Goal: Task Accomplishment & Management: Manage account settings

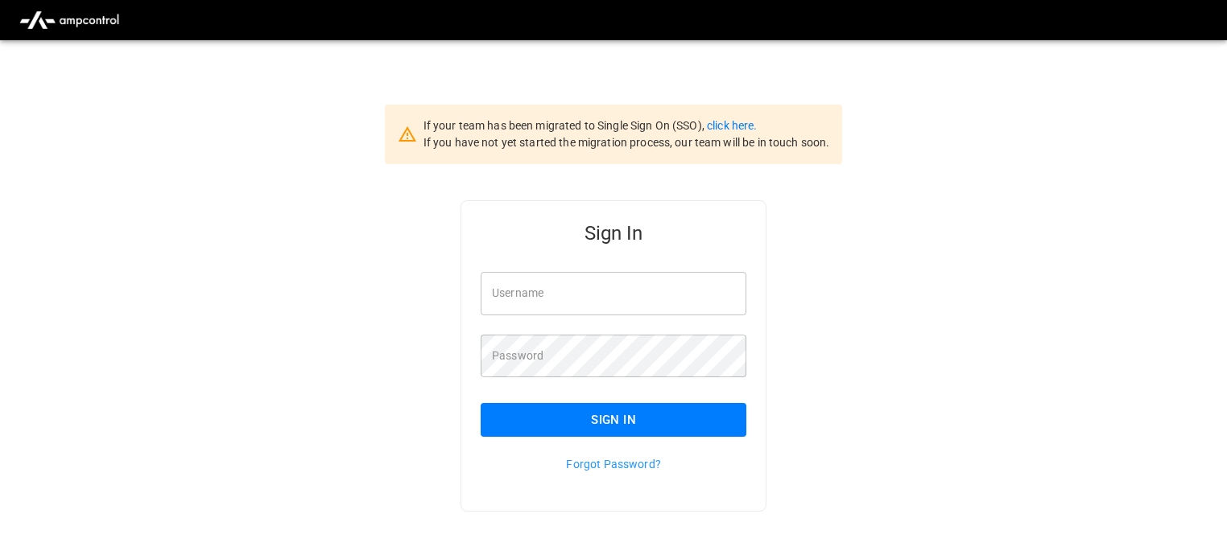
type input "**********"
click at [623, 421] on button "Sign In" at bounding box center [614, 420] width 266 height 34
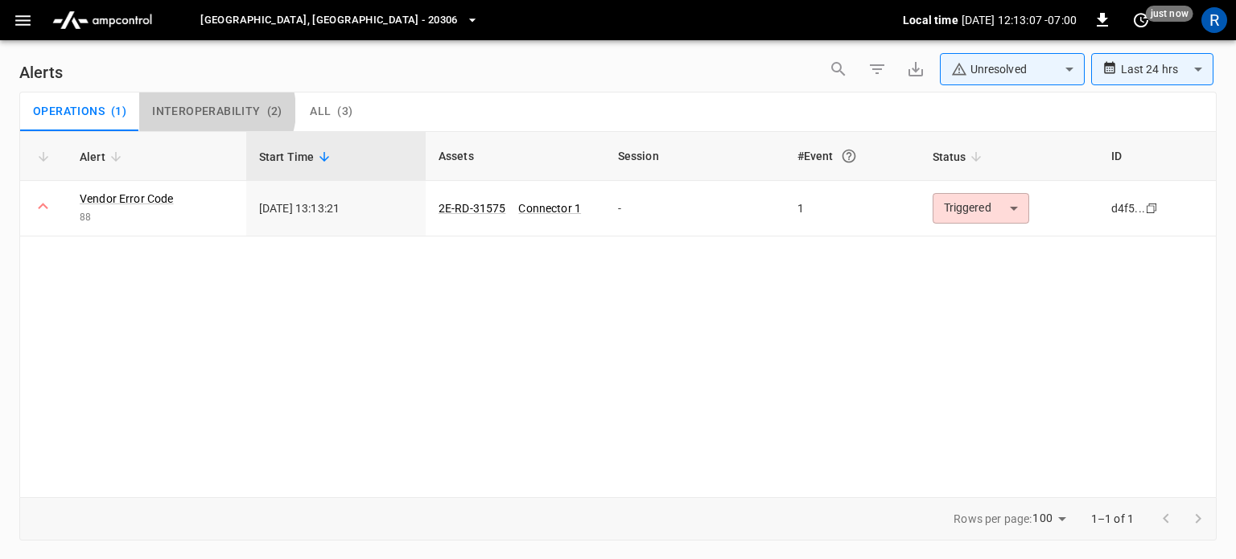
click at [216, 110] on span "Interoperability" at bounding box center [206, 112] width 108 height 14
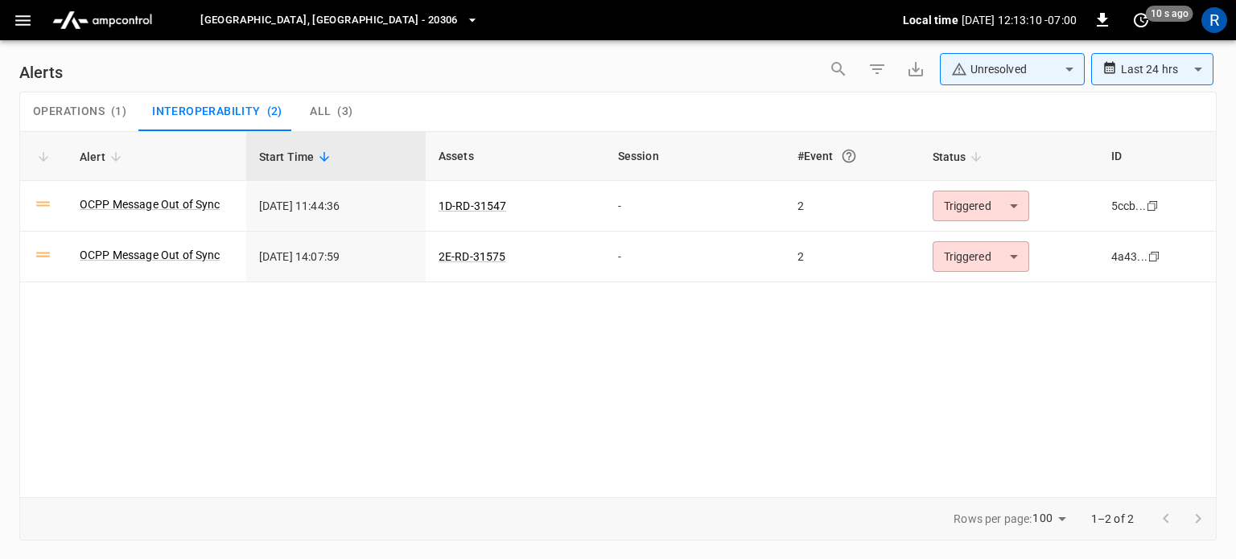
click at [52, 102] on button "Operations ( 1 )" at bounding box center [79, 112] width 119 height 39
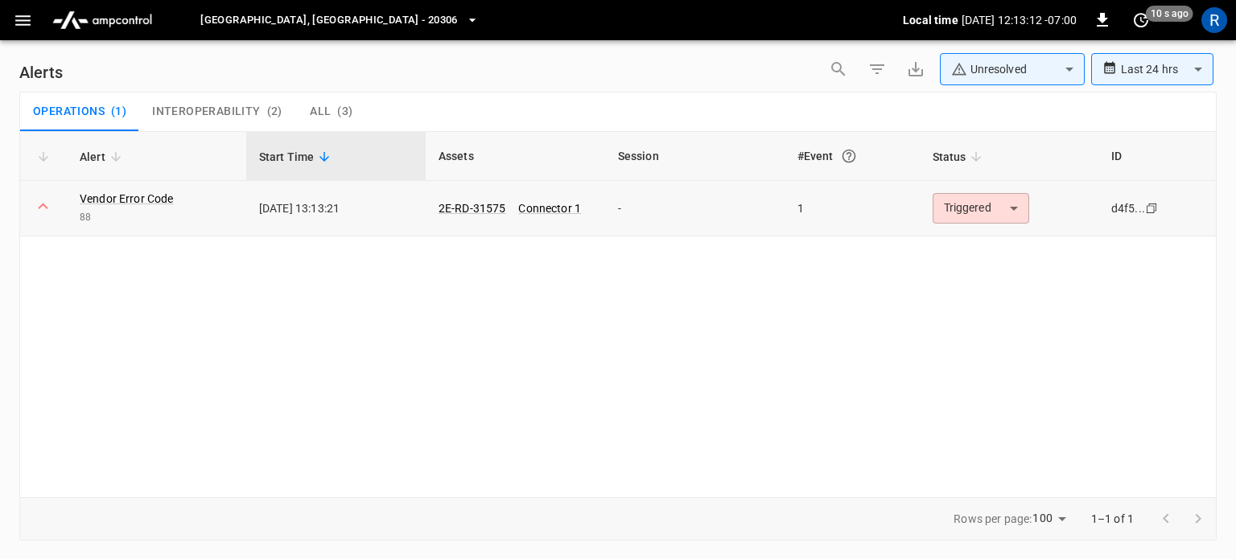
click at [1016, 215] on body "**********" at bounding box center [618, 277] width 1236 height 554
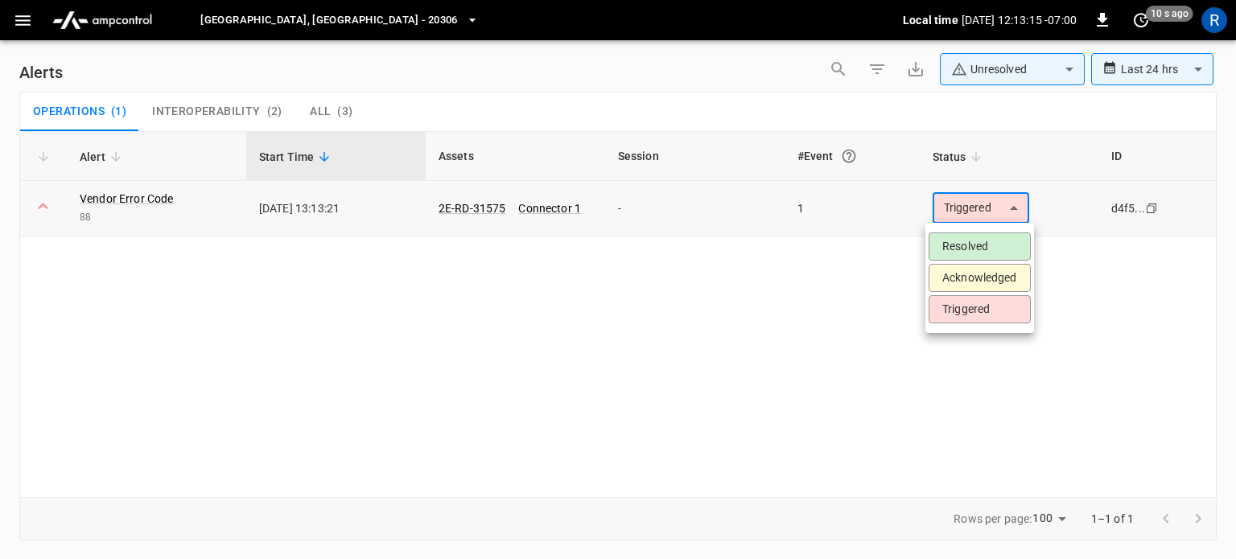
click at [1016, 215] on div at bounding box center [618, 279] width 1236 height 559
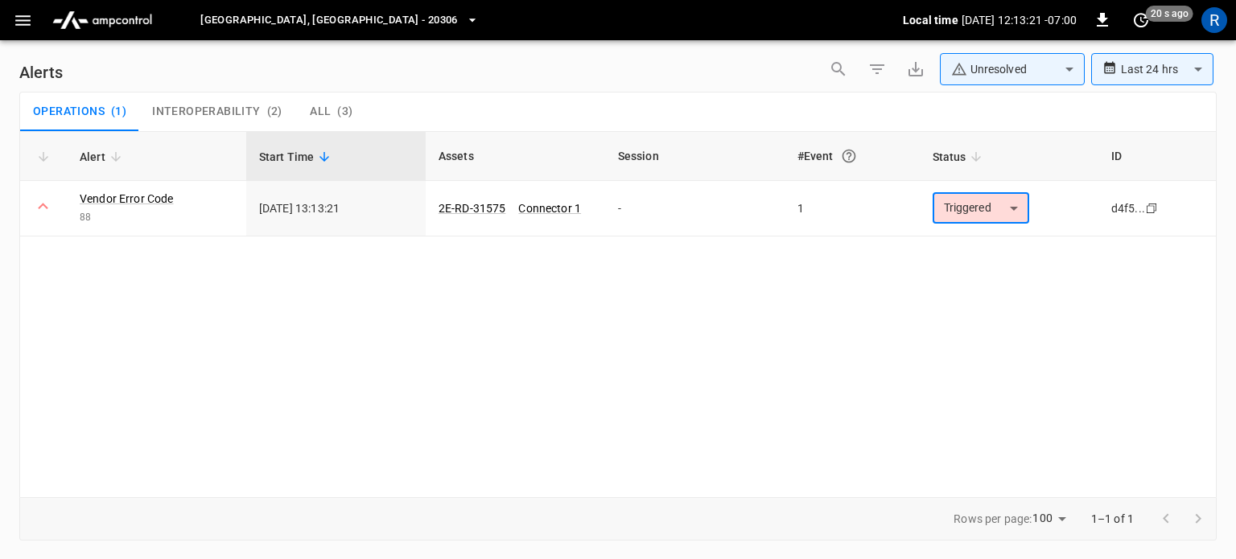
click at [18, 21] on icon "button" at bounding box center [23, 20] width 20 height 20
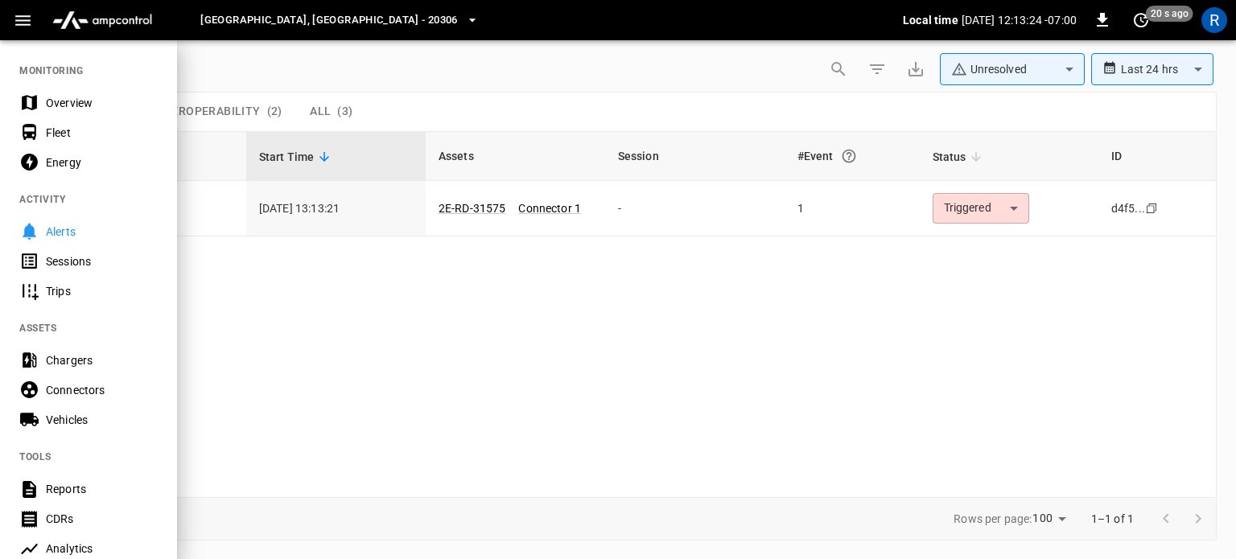
click at [52, 131] on div "Fleet" at bounding box center [102, 133] width 112 height 16
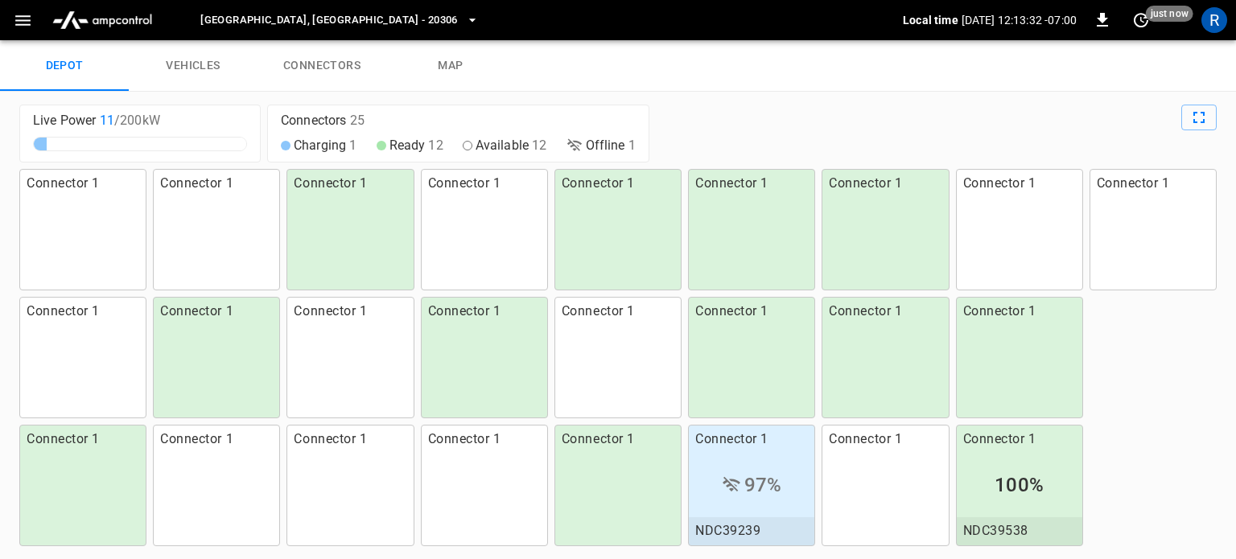
click at [191, 57] on link "vehicles" at bounding box center [193, 66] width 129 height 52
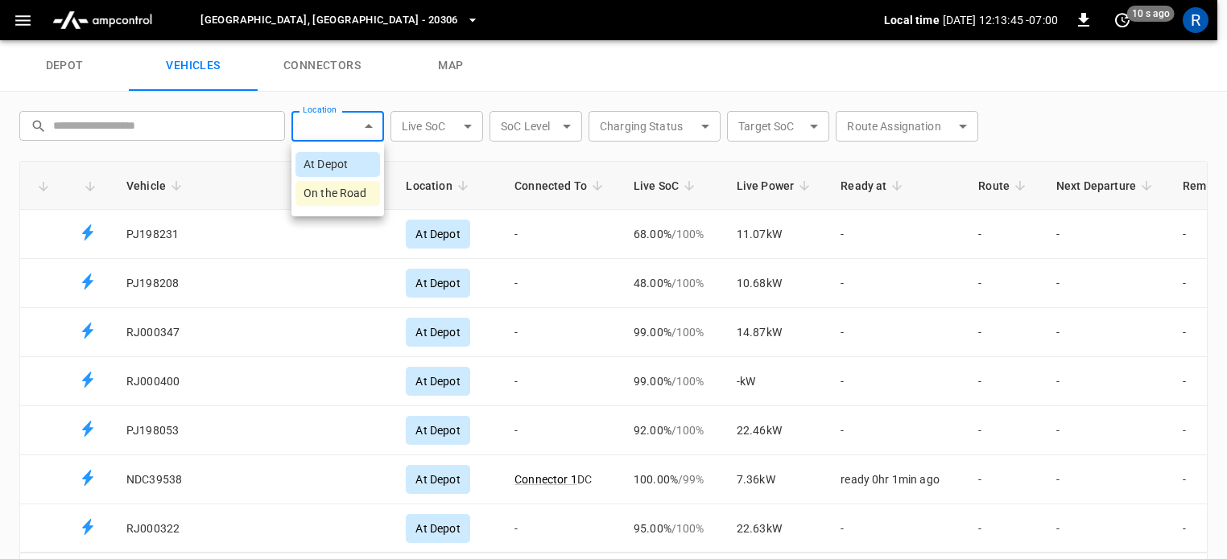
click at [370, 40] on body "[GEOGRAPHIC_DATA], [GEOGRAPHIC_DATA] - 20306 Local time [DATE] 12:13:45 -07:00 …" at bounding box center [613, 20] width 1227 height 40
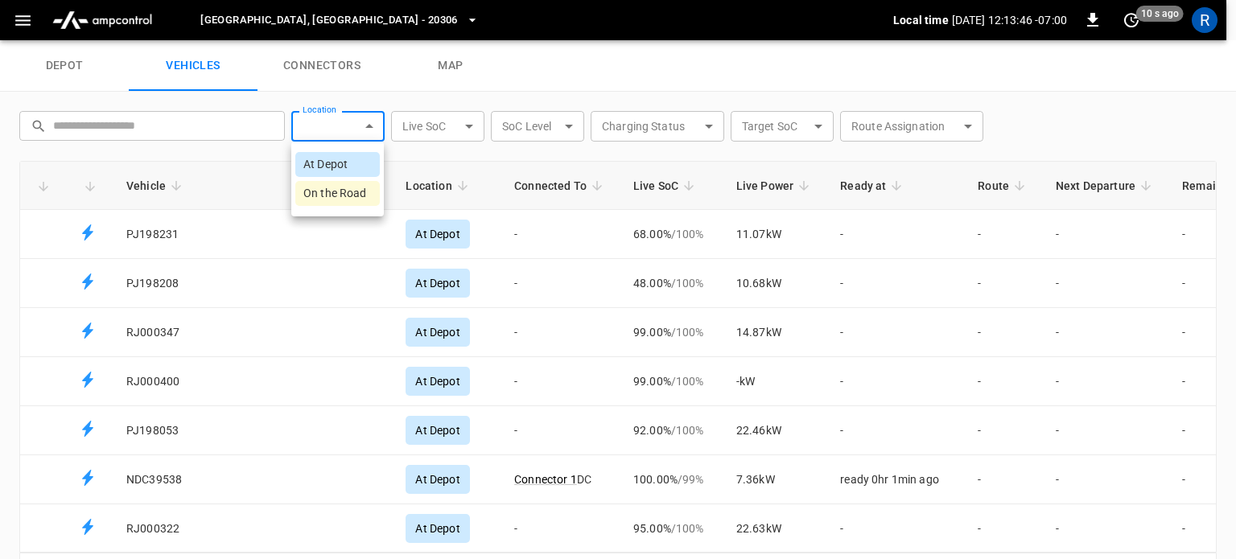
click at [370, 129] on div at bounding box center [618, 279] width 1236 height 559
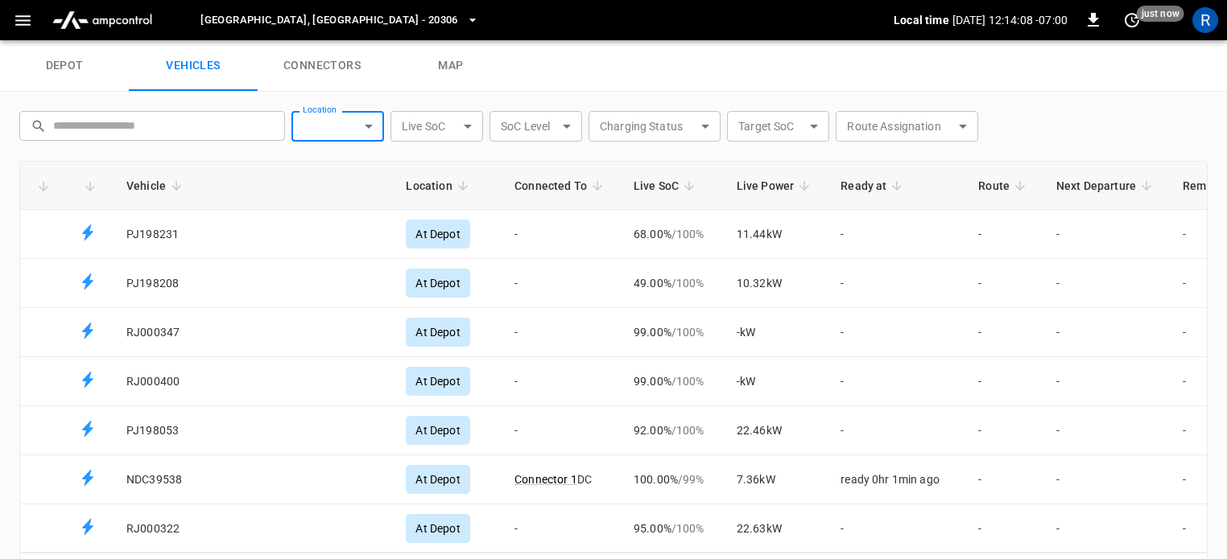
click at [27, 15] on icon "button" at bounding box center [22, 20] width 15 height 10
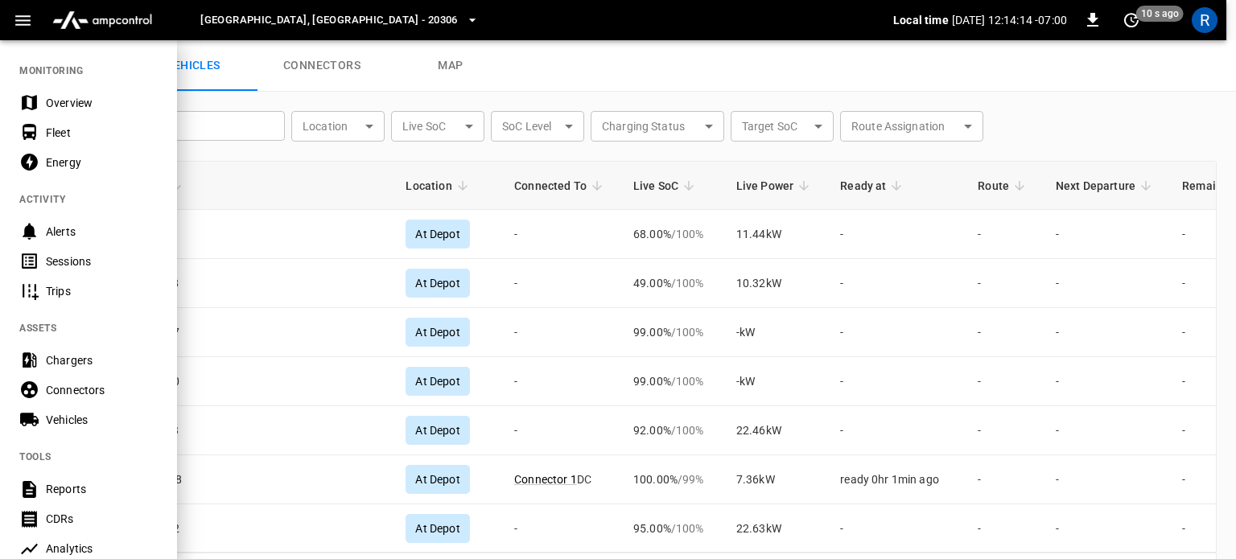
click at [60, 100] on div "Overview" at bounding box center [102, 103] width 112 height 16
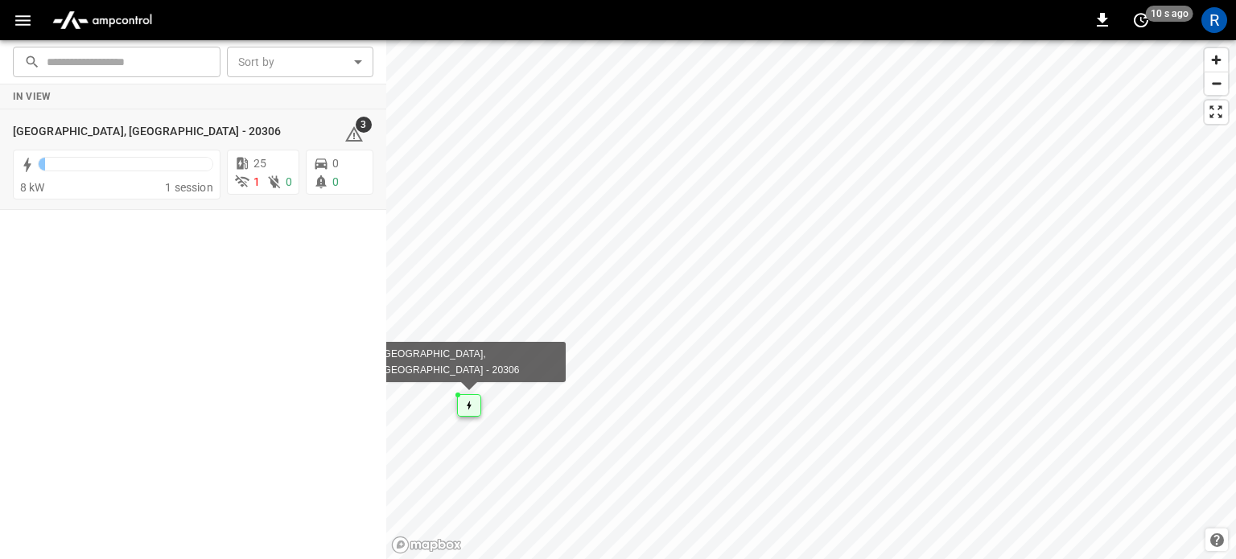
click at [467, 407] on icon "Map marker" at bounding box center [469, 406] width 5 height 10
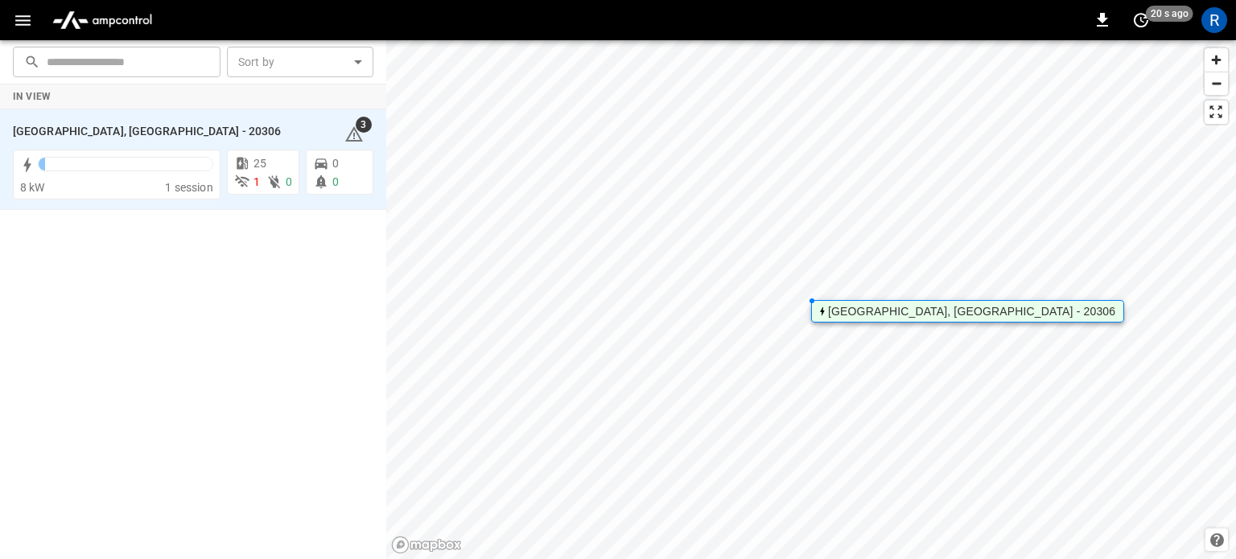
click at [826, 312] on div "[GEOGRAPHIC_DATA], [GEOGRAPHIC_DATA] - 20306" at bounding box center [967, 311] width 313 height 23
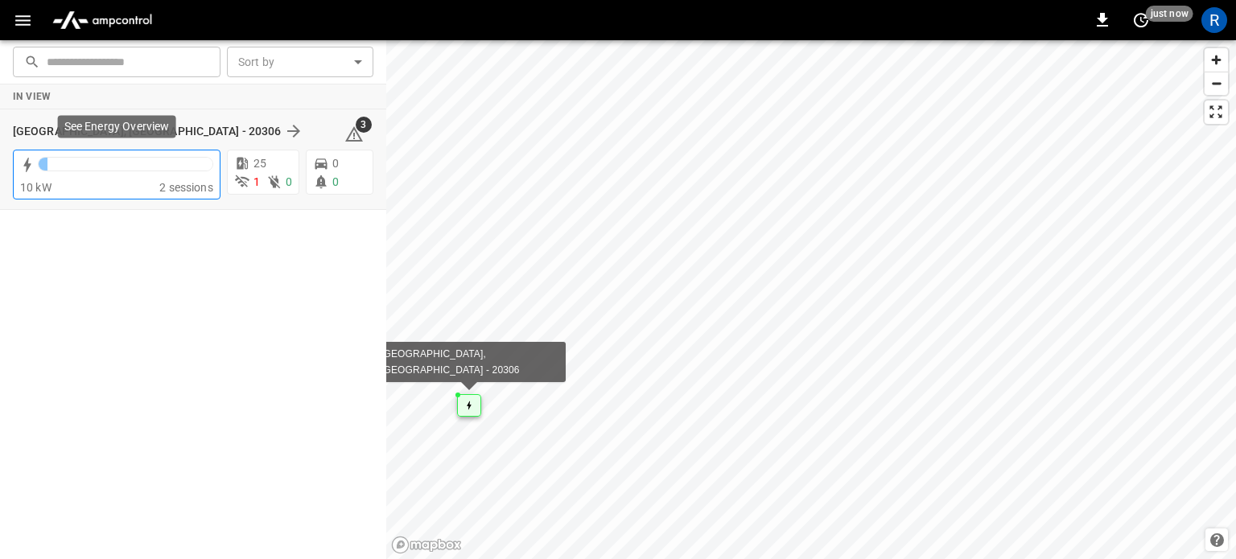
click at [113, 181] on div "10 kW" at bounding box center [89, 187] width 139 height 16
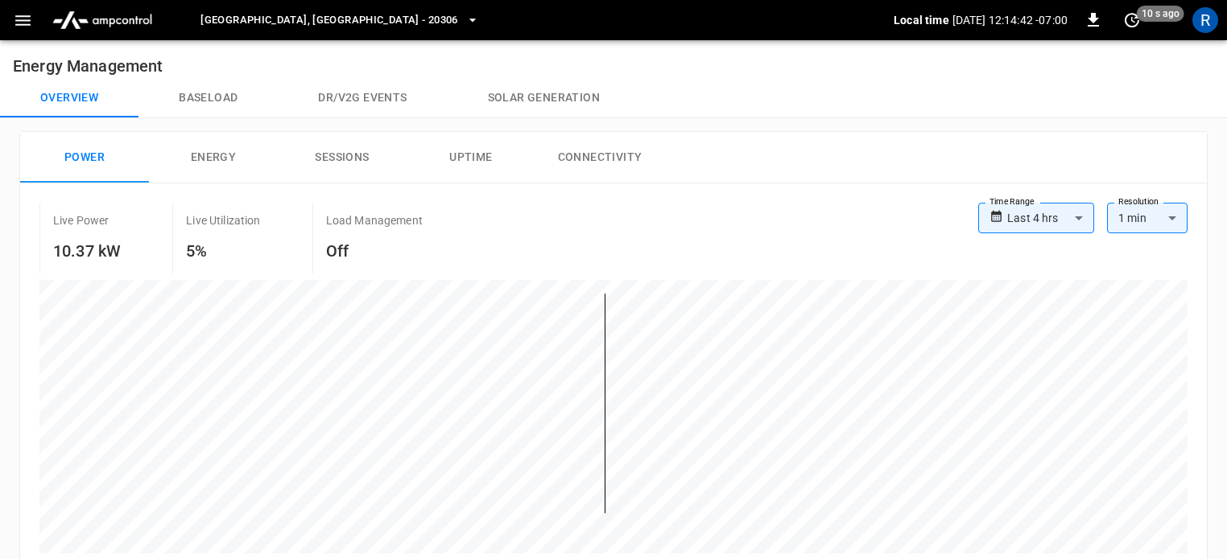
click at [32, 23] on icon "button" at bounding box center [23, 20] width 20 height 20
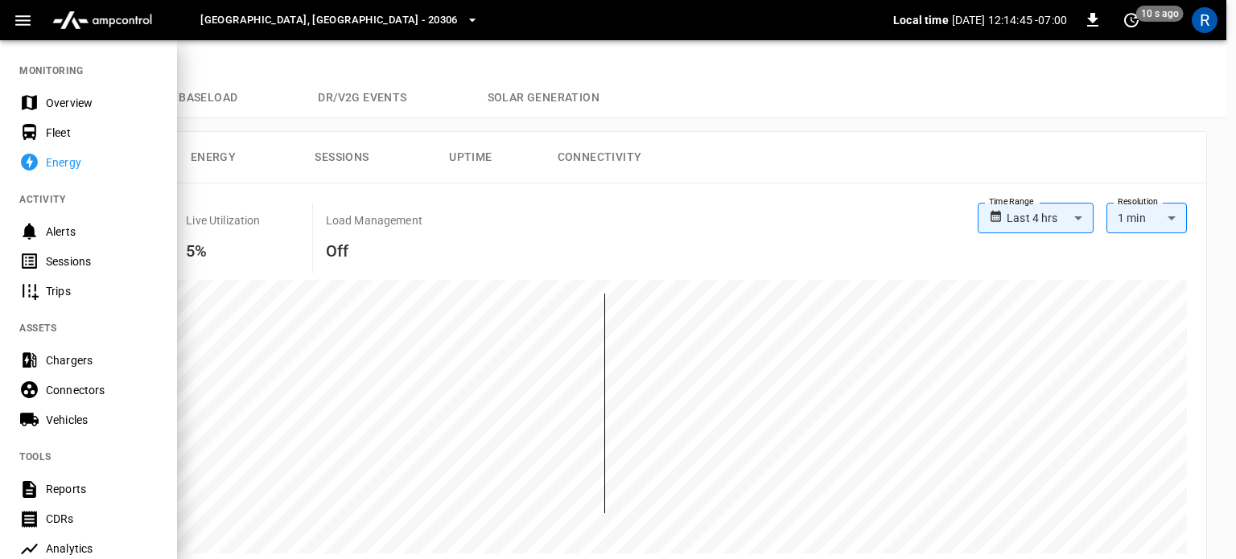
click at [58, 134] on div "Fleet" at bounding box center [102, 133] width 112 height 16
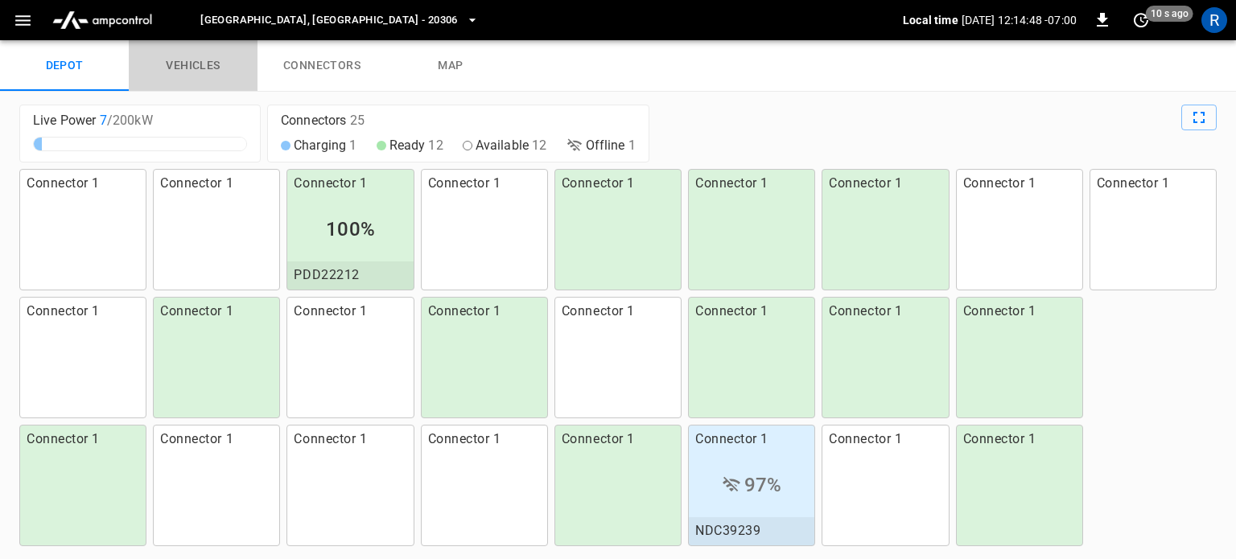
click at [196, 60] on link "vehicles" at bounding box center [193, 66] width 129 height 52
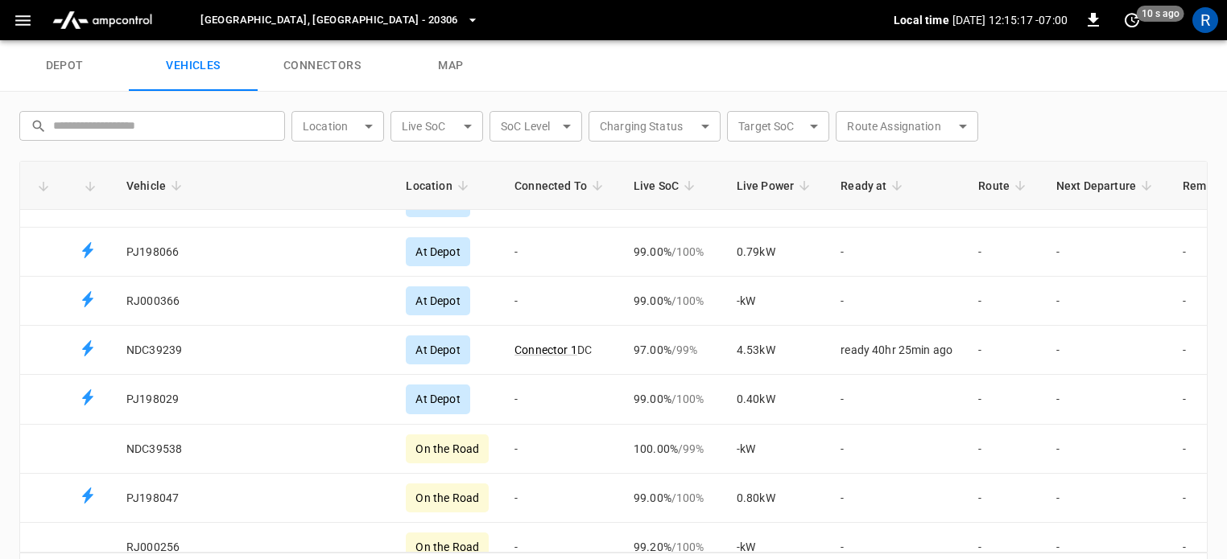
scroll to position [1368, 0]
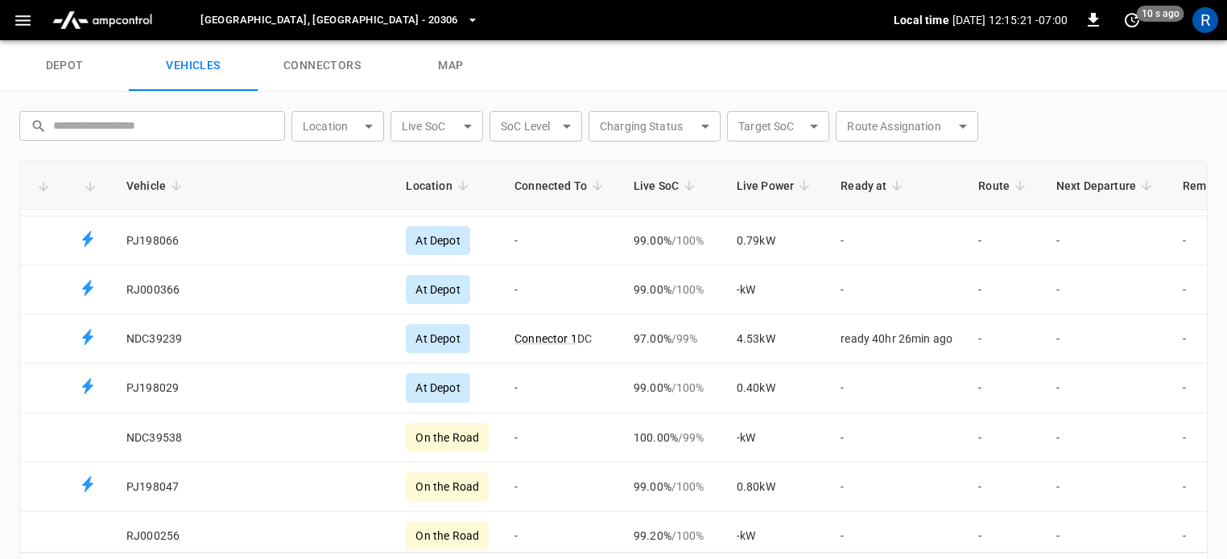
click at [177, 182] on icon "Fleet vehicles table" at bounding box center [176, 186] width 14 height 14
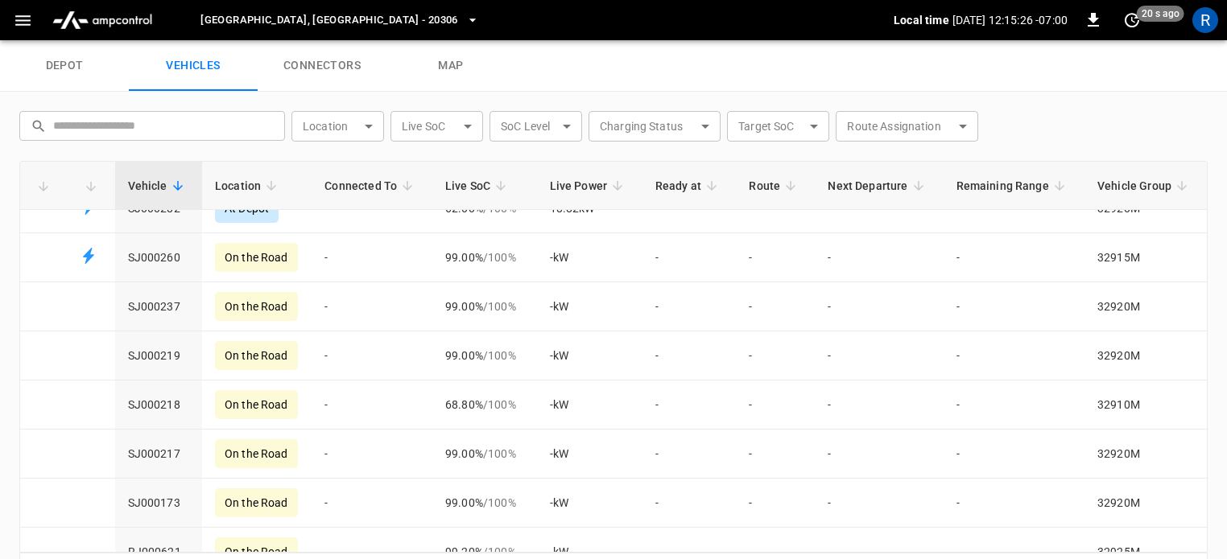
scroll to position [0, 0]
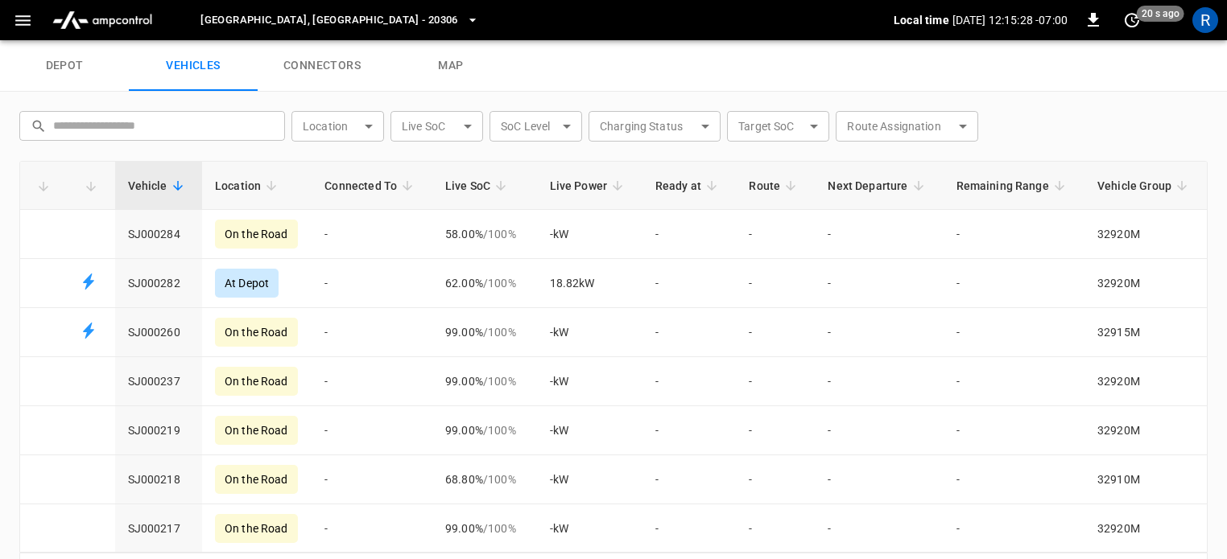
click at [175, 184] on icon "Fleet vehicles table" at bounding box center [178, 186] width 10 height 10
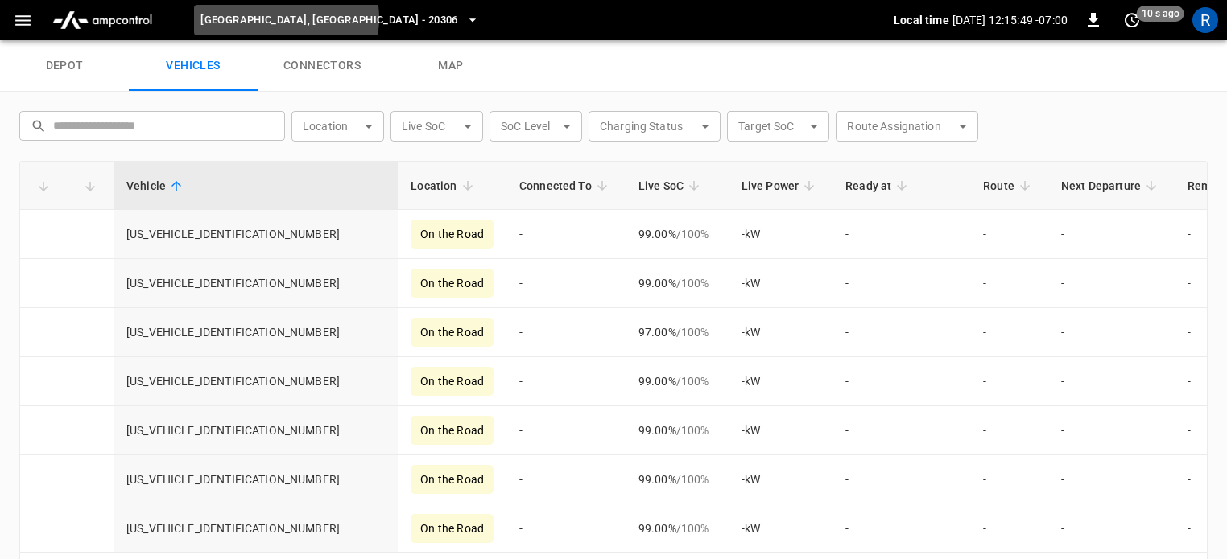
click at [285, 19] on span "[GEOGRAPHIC_DATA], [GEOGRAPHIC_DATA] - 20306" at bounding box center [328, 20] width 257 height 19
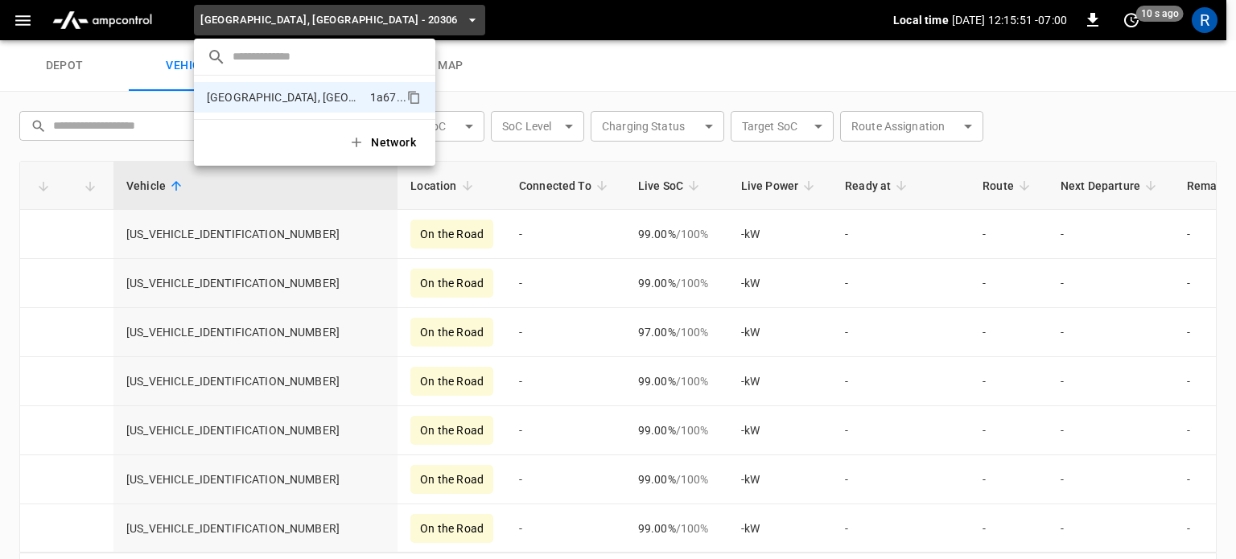
click at [19, 19] on div at bounding box center [618, 279] width 1236 height 559
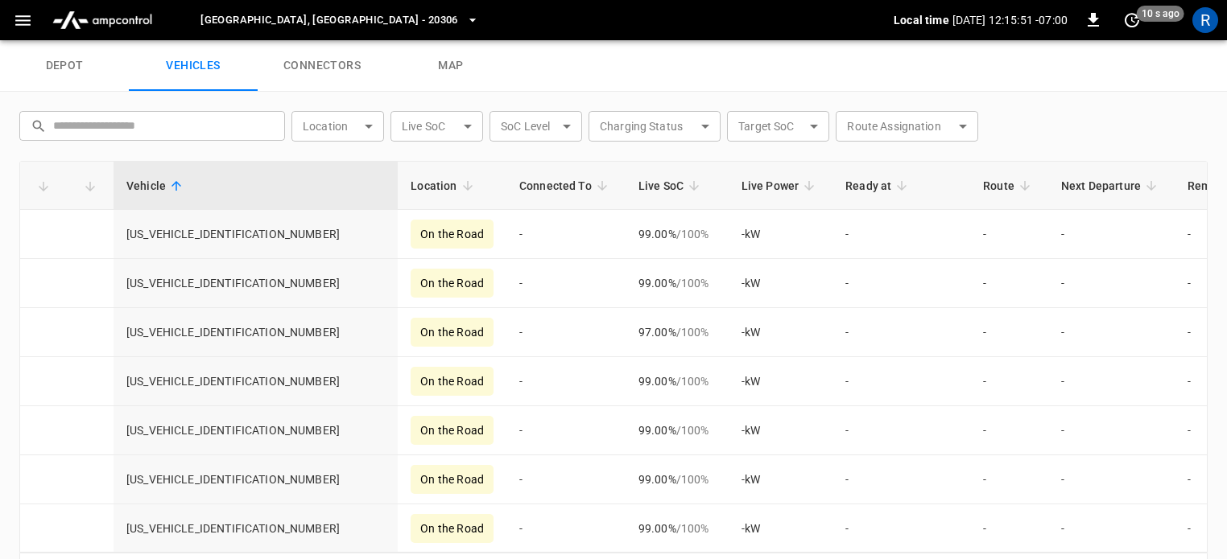
click at [19, 19] on icon "button" at bounding box center [23, 20] width 20 height 20
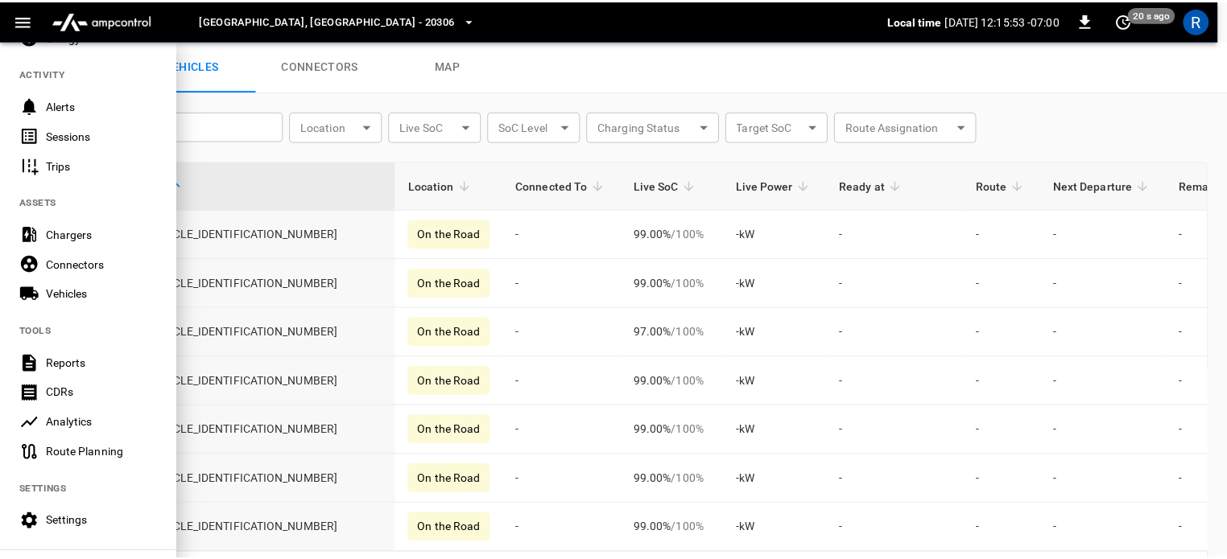
scroll to position [241, 0]
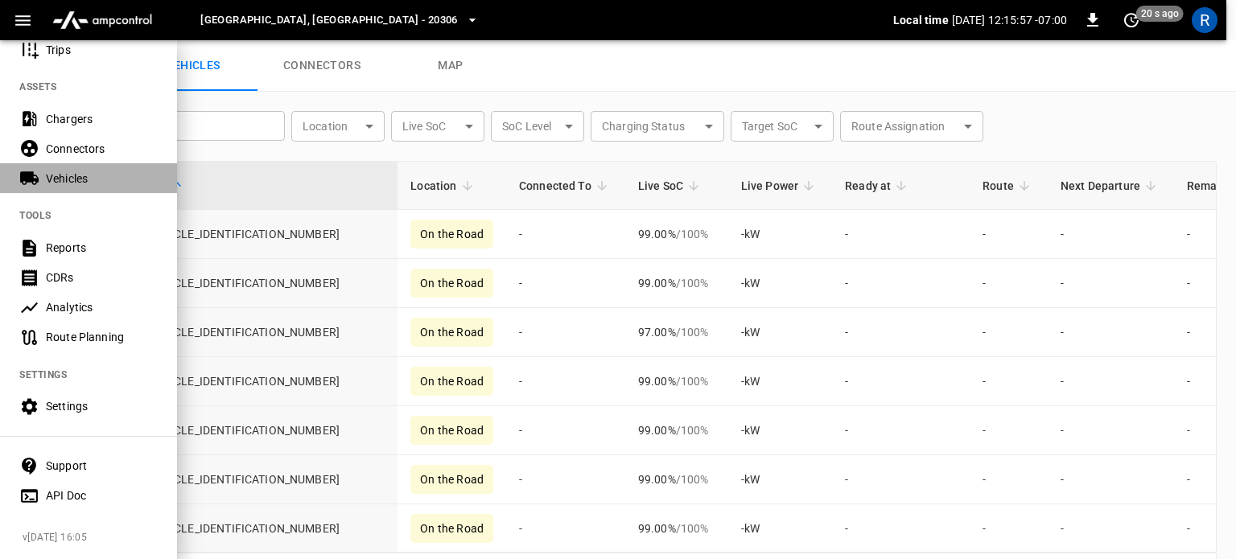
click at [72, 182] on div "Vehicles" at bounding box center [102, 179] width 112 height 16
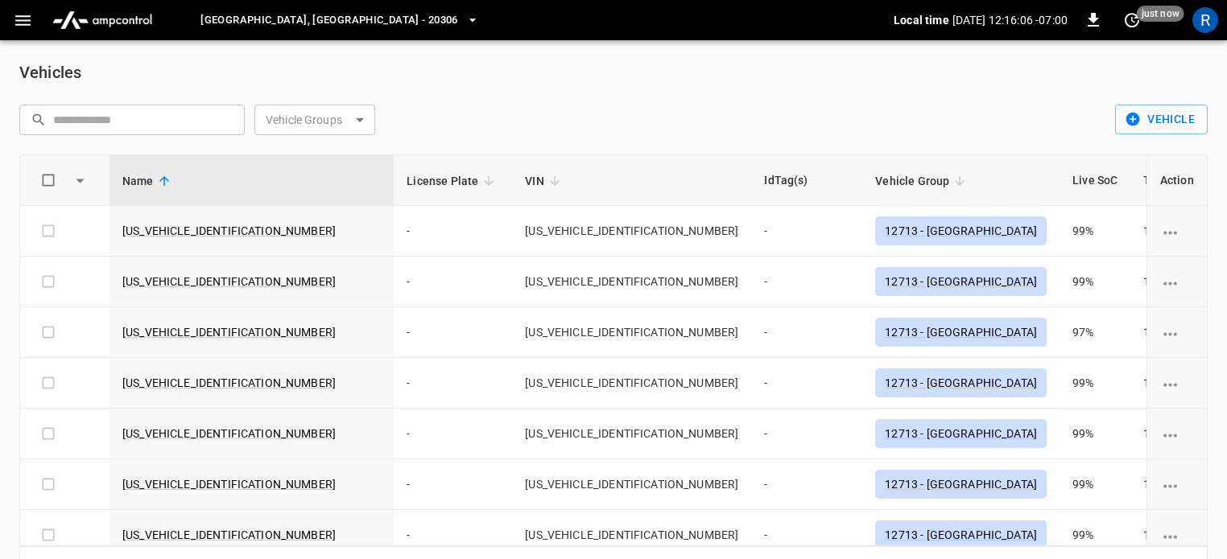
click at [952, 183] on icon at bounding box center [959, 181] width 14 height 14
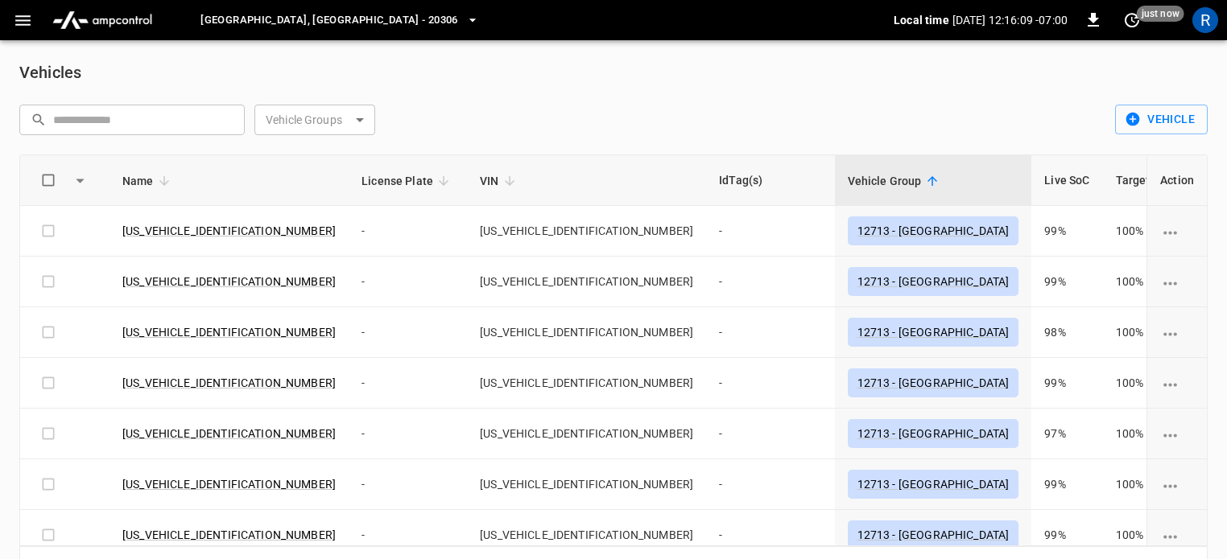
click at [848, 179] on span "Vehicle Group" at bounding box center [895, 180] width 95 height 19
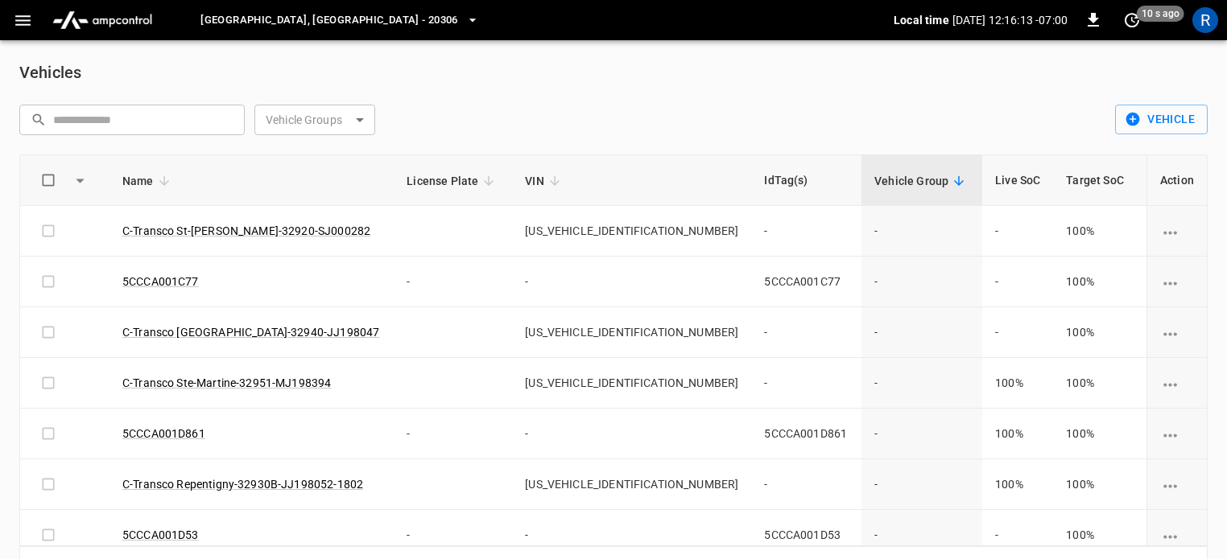
drag, startPoint x: 849, startPoint y: 180, endPoint x: 104, endPoint y: 122, distance: 747.7
click at [951, 180] on icon at bounding box center [958, 181] width 14 height 14
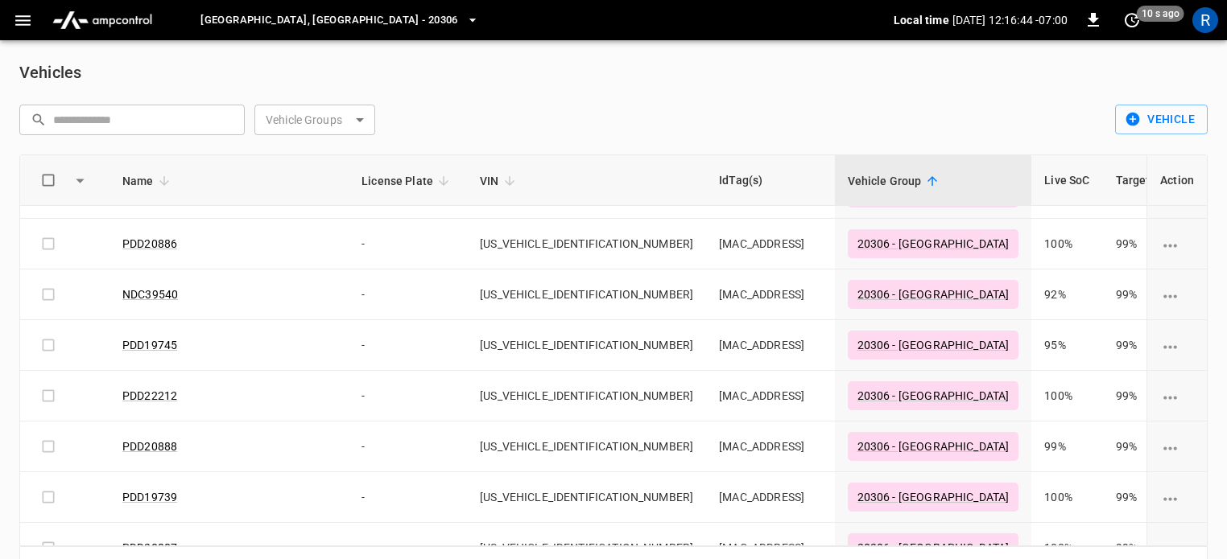
scroll to position [1183, 0]
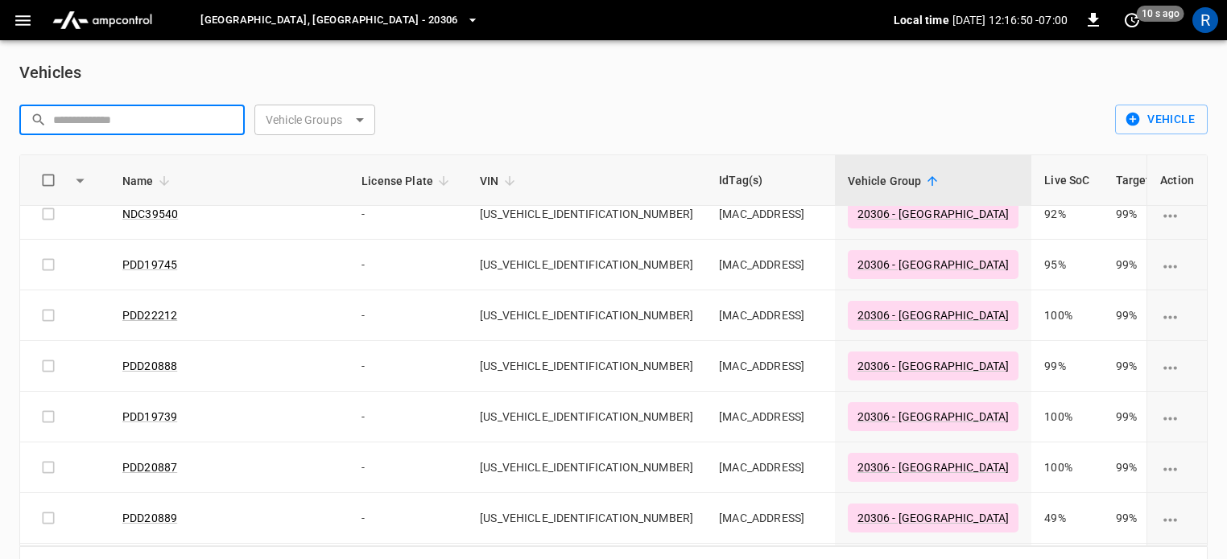
click at [135, 111] on input "text" at bounding box center [143, 120] width 180 height 30
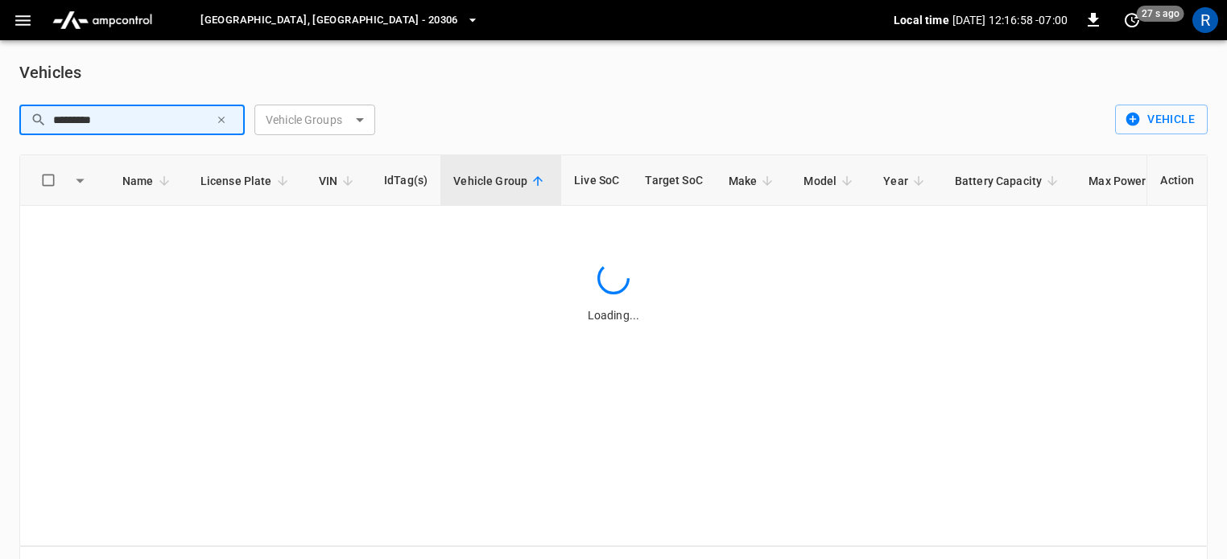
scroll to position [0, 0]
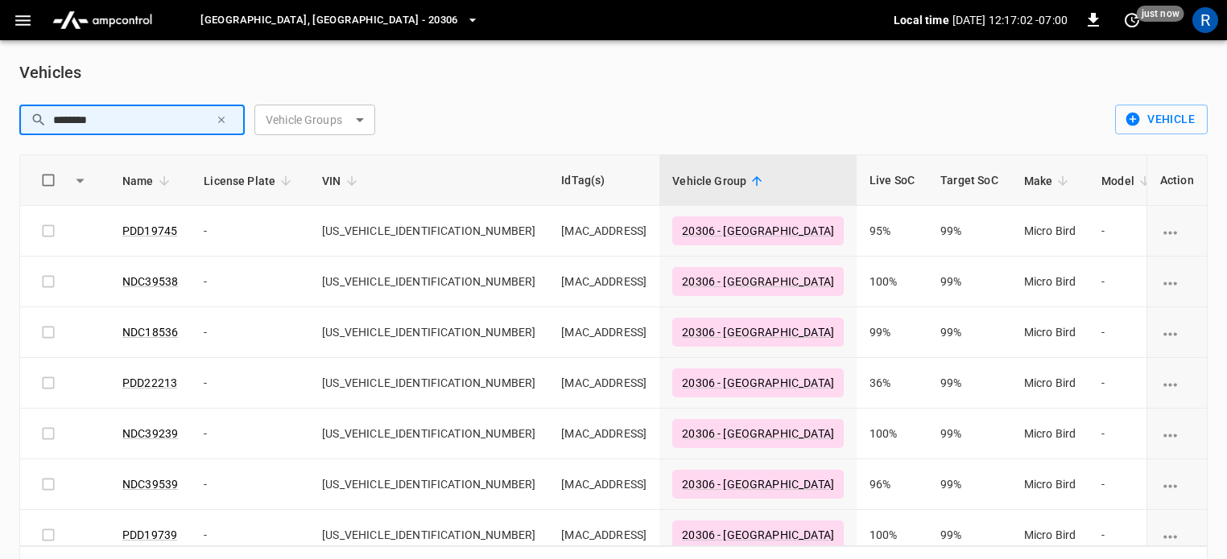
type input "********"
click at [570, 80] on div "Vehicles" at bounding box center [613, 73] width 1188 height 26
